Goal: Transaction & Acquisition: Register for event/course

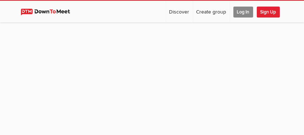
click at [240, 11] on span "Log In" at bounding box center [243, 12] width 20 height 11
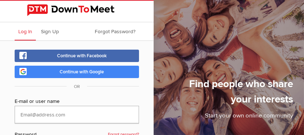
type input "[EMAIL_ADDRESS][DOMAIN_NAME]"
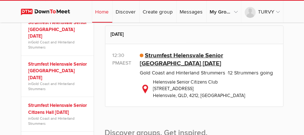
scroll to position [220, 0]
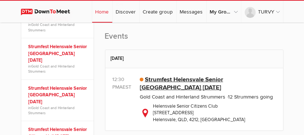
click at [170, 80] on link "Strumfest Helensvale Senior [GEOGRAPHIC_DATA] [DATE]" at bounding box center [181, 83] width 83 height 15
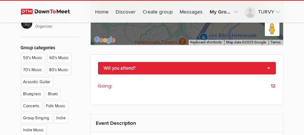
scroll to position [317, 0]
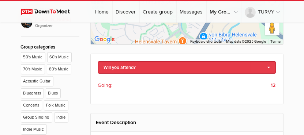
click at [116, 68] on link "Will you attend?" at bounding box center [187, 67] width 178 height 12
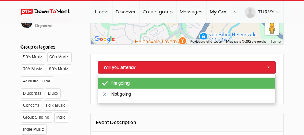
click at [120, 80] on link "I'm going" at bounding box center [186, 83] width 177 height 11
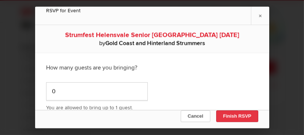
click at [233, 114] on button "Finish RSVP" at bounding box center [237, 117] width 42 height 12
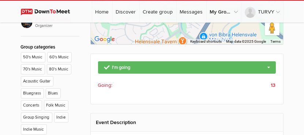
click at [106, 83] on span "Going:" at bounding box center [105, 86] width 15 height 8
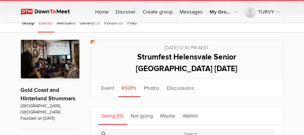
scroll to position [83, 0]
